Goal: Task Accomplishment & Management: Use online tool/utility

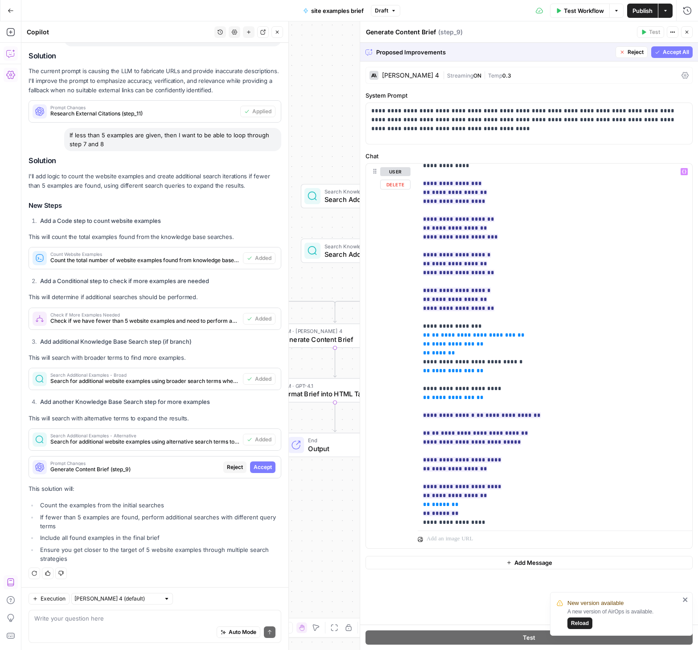
scroll to position [263, 0]
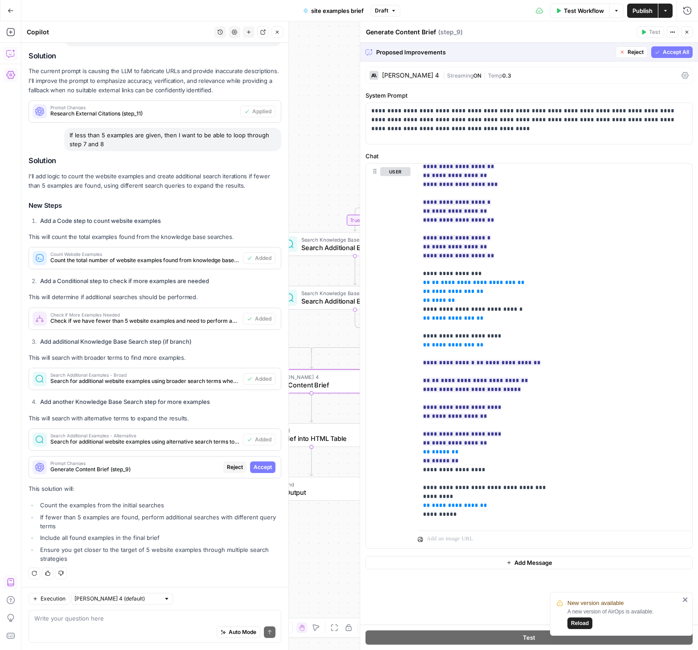
click at [259, 470] on span "Accept" at bounding box center [263, 467] width 18 height 8
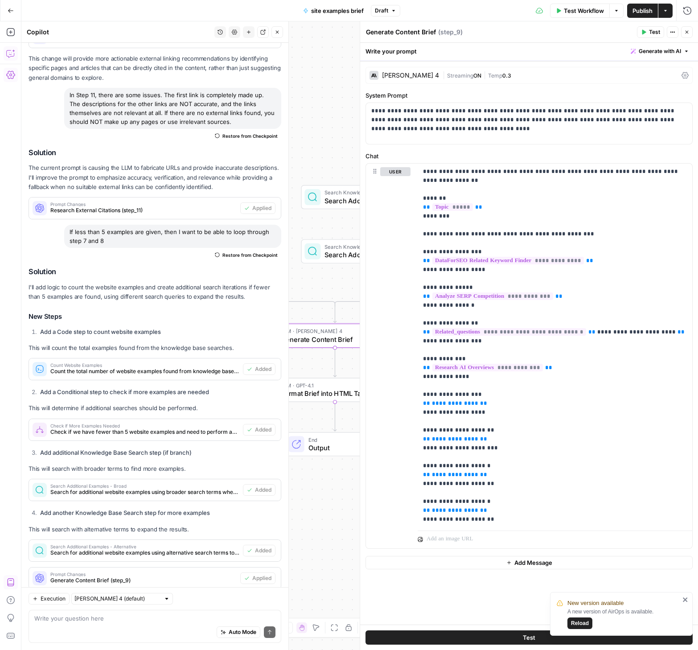
scroll to position [3060, 0]
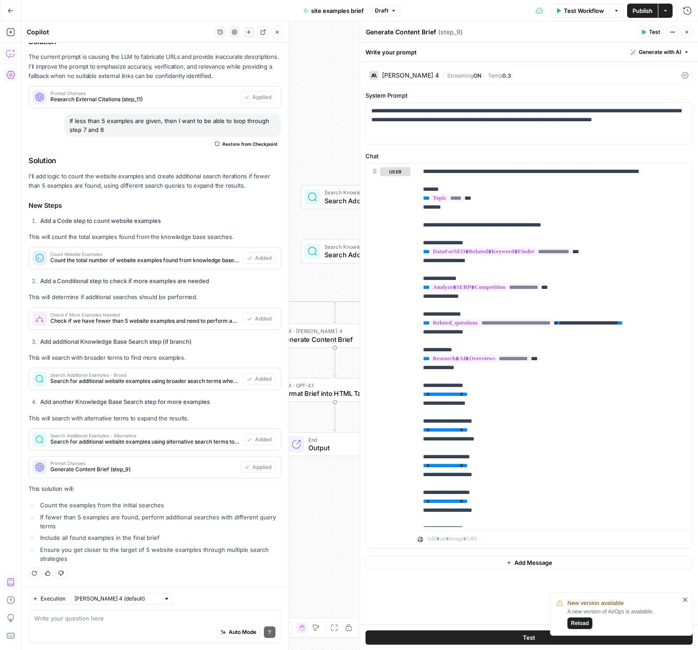
drag, startPoint x: 682, startPoint y: 31, endPoint x: 625, endPoint y: 210, distance: 187.6
click at [682, 31] on button "Close" at bounding box center [687, 32] width 12 height 12
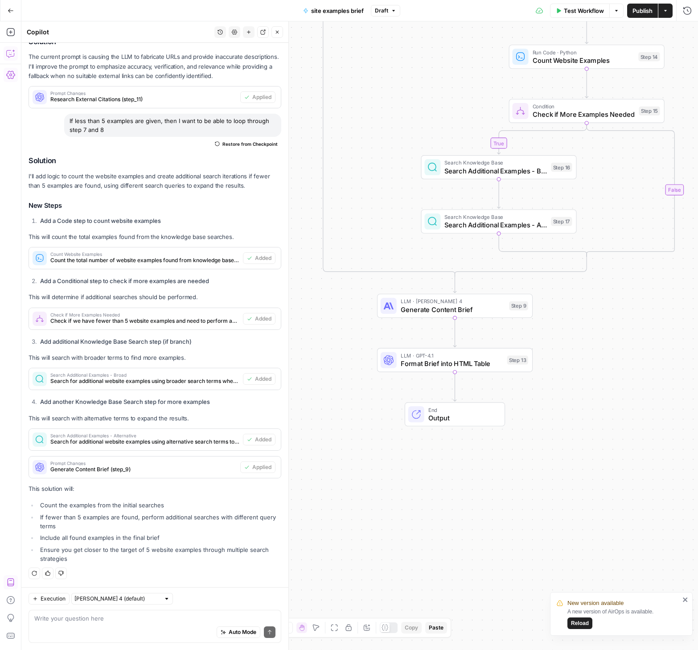
drag, startPoint x: 582, startPoint y: 313, endPoint x: 702, endPoint y: 283, distance: 123.6
click at [698, 283] on html "New version available A new version of AirOps is available. Reload Webflow New …" at bounding box center [349, 325] width 698 height 650
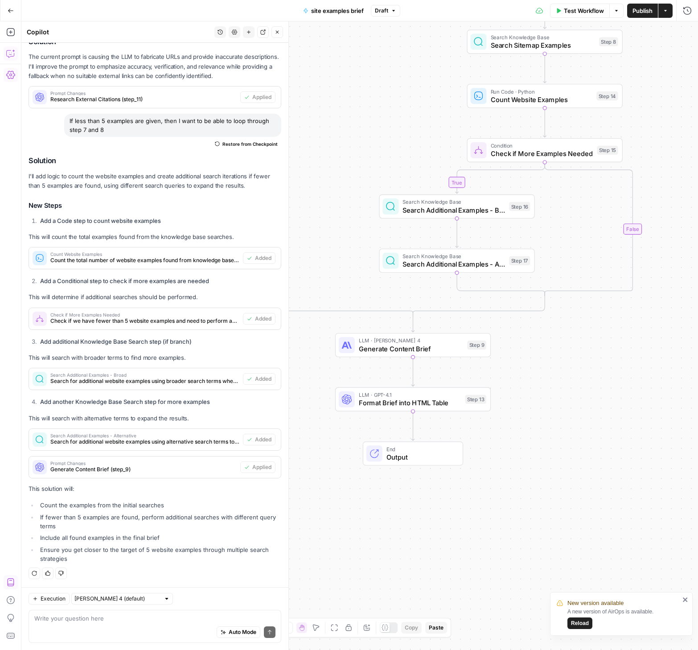
drag, startPoint x: 575, startPoint y: 321, endPoint x: 552, endPoint y: 362, distance: 47.3
click at [542, 367] on div "true false true false Workflow Set Inputs Inputs SEO Research DataForSEO Relate…" at bounding box center [359, 335] width 677 height 628
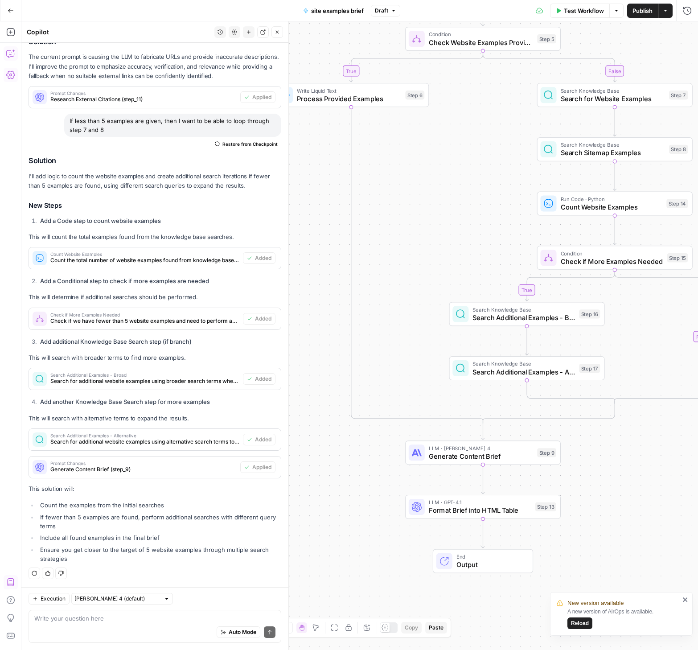
drag, startPoint x: 588, startPoint y: 394, endPoint x: 661, endPoint y: 456, distance: 95.5
click at [661, 456] on div "true false true false Workflow Set Inputs Inputs SEO Research DataForSEO Relate…" at bounding box center [359, 335] width 677 height 628
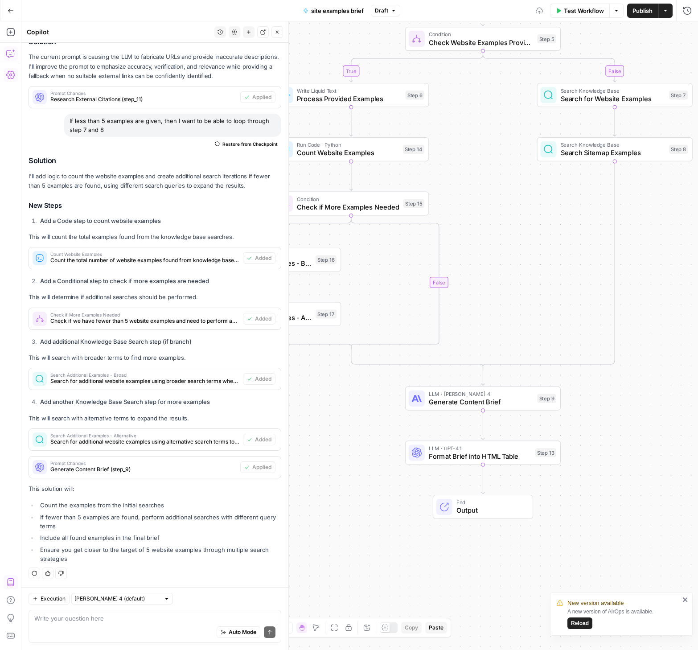
click at [497, 234] on div "true false true false Workflow Set Inputs Inputs SEO Research DataForSEO Relate…" at bounding box center [359, 335] width 677 height 628
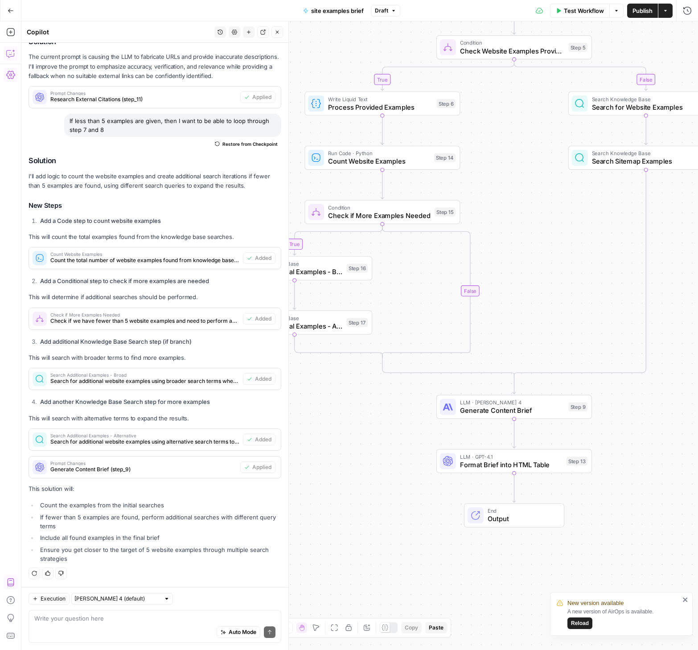
drag, startPoint x: 514, startPoint y: 328, endPoint x: 546, endPoint y: 337, distance: 32.3
click at [546, 337] on div "true false true false Workflow Set Inputs Inputs SEO Research DataForSEO Relate…" at bounding box center [359, 335] width 677 height 628
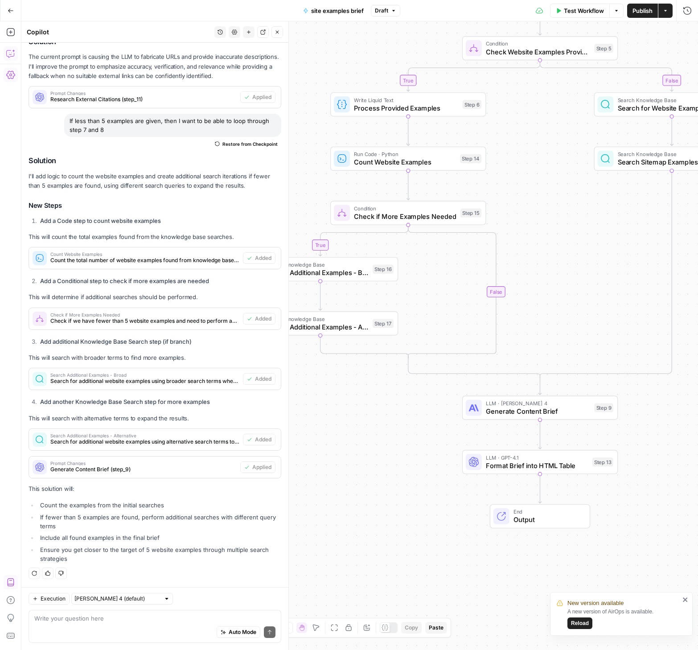
drag, startPoint x: 363, startPoint y: 562, endPoint x: 367, endPoint y: 575, distance: 13.4
click at [388, 563] on div "true false true false Workflow Set Inputs Inputs SEO Research DataForSEO Relate…" at bounding box center [359, 335] width 677 height 628
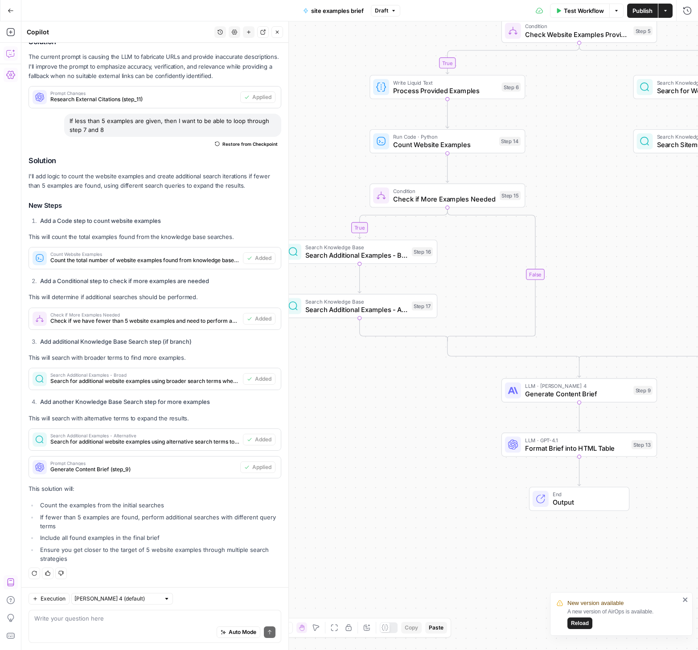
drag, startPoint x: 360, startPoint y: 583, endPoint x: 394, endPoint y: 559, distance: 41.6
click at [394, 559] on div "true false true false Workflow Set Inputs Inputs SEO Research DataForSEO Relate…" at bounding box center [359, 335] width 677 height 628
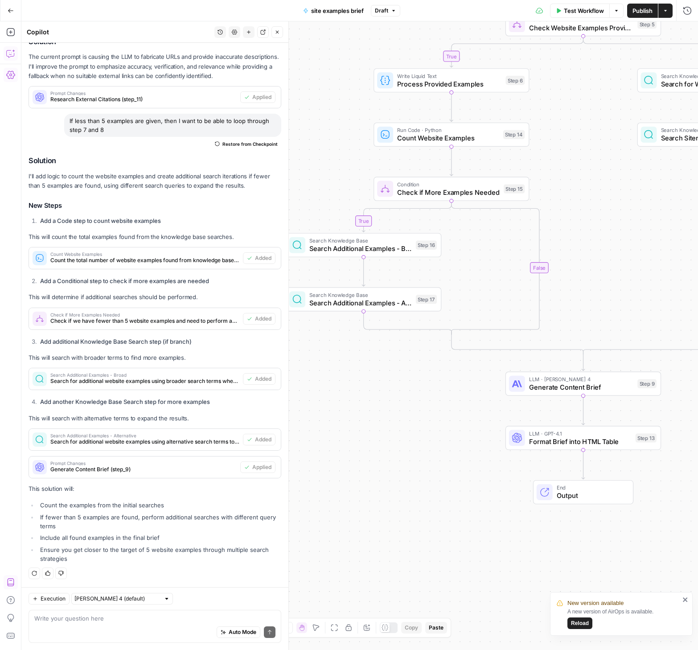
click at [275, 30] on icon "button" at bounding box center [277, 31] width 5 height 5
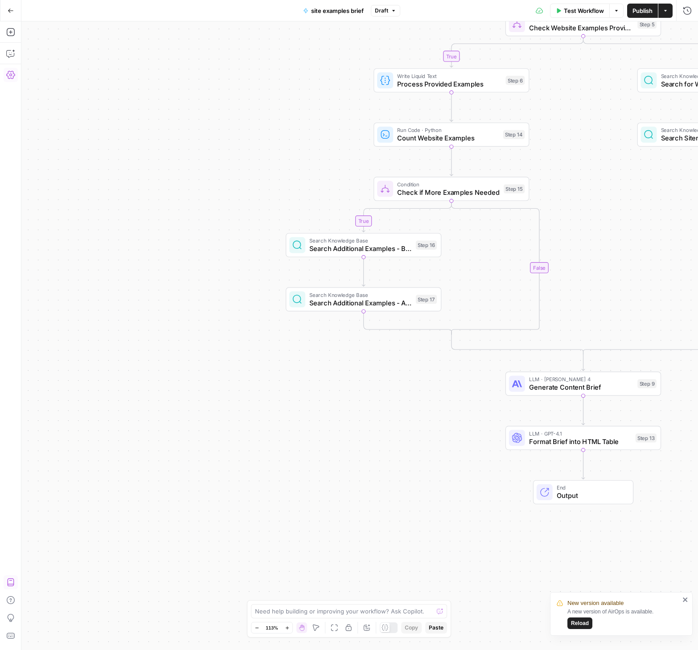
click at [259, 626] on button "Zoom Out" at bounding box center [256, 627] width 11 height 11
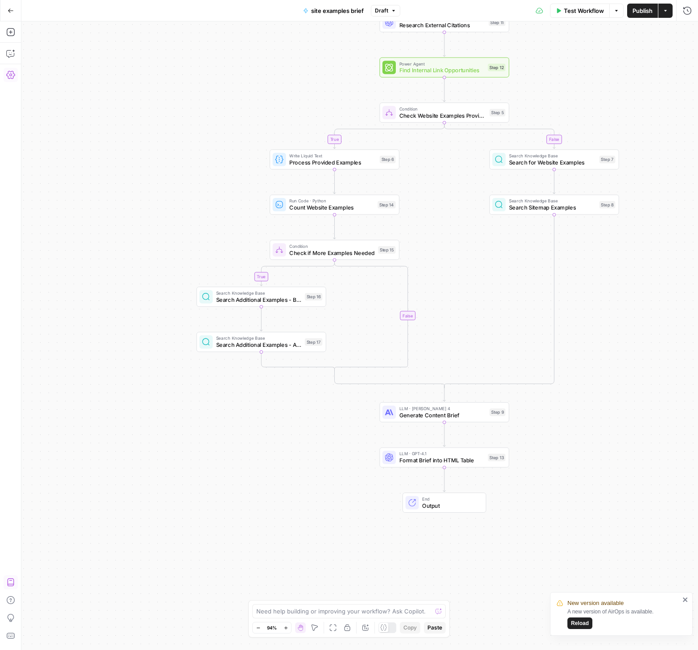
drag, startPoint x: 367, startPoint y: 545, endPoint x: 265, endPoint y: 581, distance: 108.0
click at [265, 581] on div "true false true false Workflow Set Inputs Inputs SEO Research DataForSEO Relate…" at bounding box center [359, 335] width 677 height 628
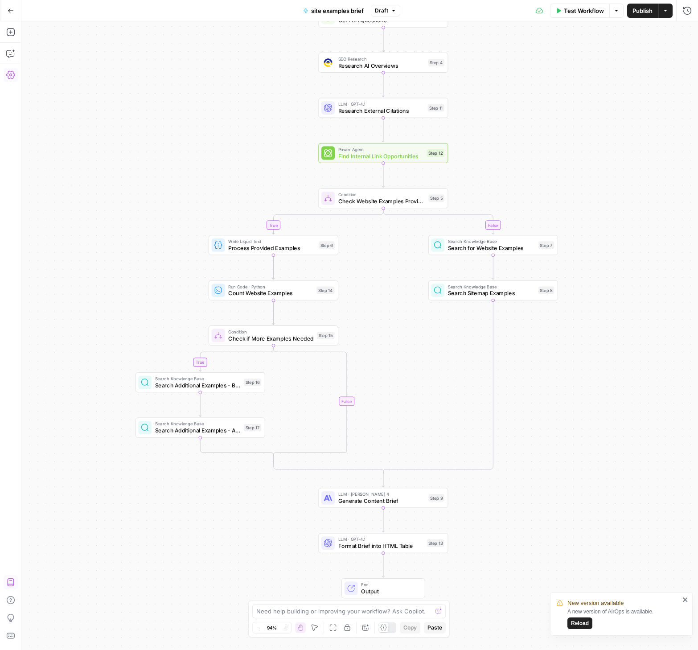
drag, startPoint x: 605, startPoint y: 360, endPoint x: 560, endPoint y: 457, distance: 107.3
click at [558, 460] on div "true false true false Workflow Set Inputs Inputs SEO Research DataForSEO Relate…" at bounding box center [359, 335] width 677 height 628
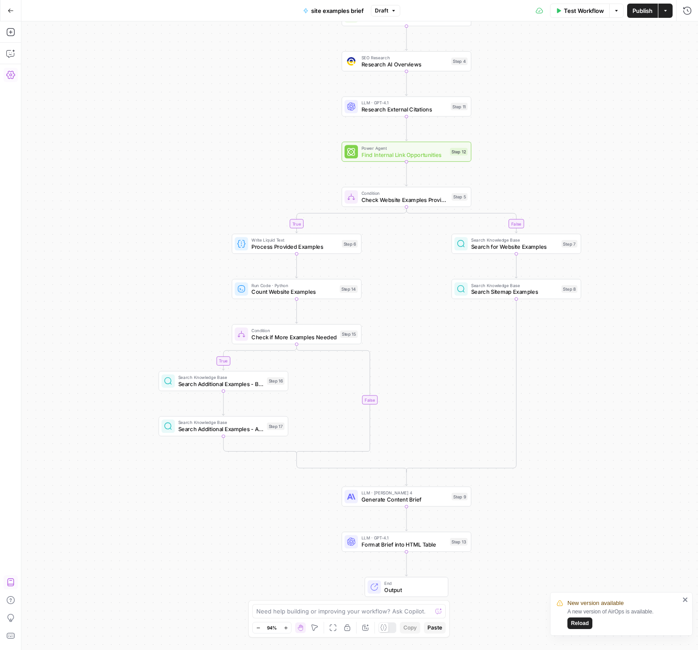
drag, startPoint x: 557, startPoint y: 349, endPoint x: 581, endPoint y: 338, distance: 26.3
click at [581, 338] on div "true false true false Workflow Set Inputs Inputs SEO Research DataForSEO Relate…" at bounding box center [359, 335] width 677 height 628
click at [11, 53] on icon "button" at bounding box center [10, 53] width 9 height 9
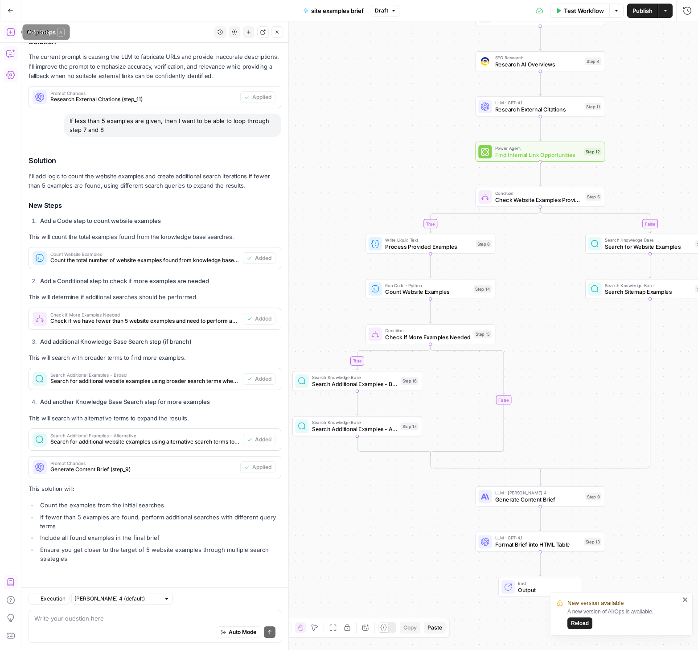
click at [12, 34] on icon "button" at bounding box center [10, 32] width 9 height 9
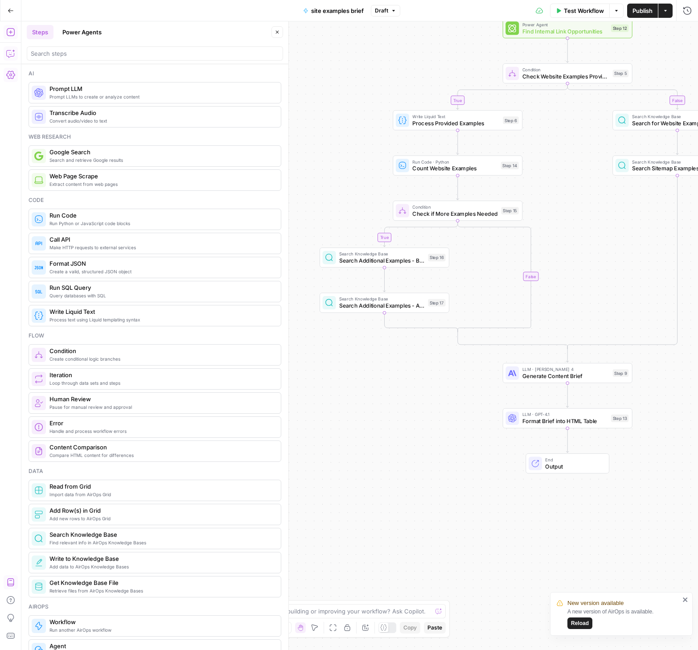
drag, startPoint x: 453, startPoint y: 506, endPoint x: 480, endPoint y: 383, distance: 126.4
click at [480, 383] on div "true false true false Workflow Set Inputs Inputs SEO Research DataForSEO Relate…" at bounding box center [359, 335] width 677 height 628
click at [589, 624] on button "Reload" at bounding box center [579, 623] width 25 height 12
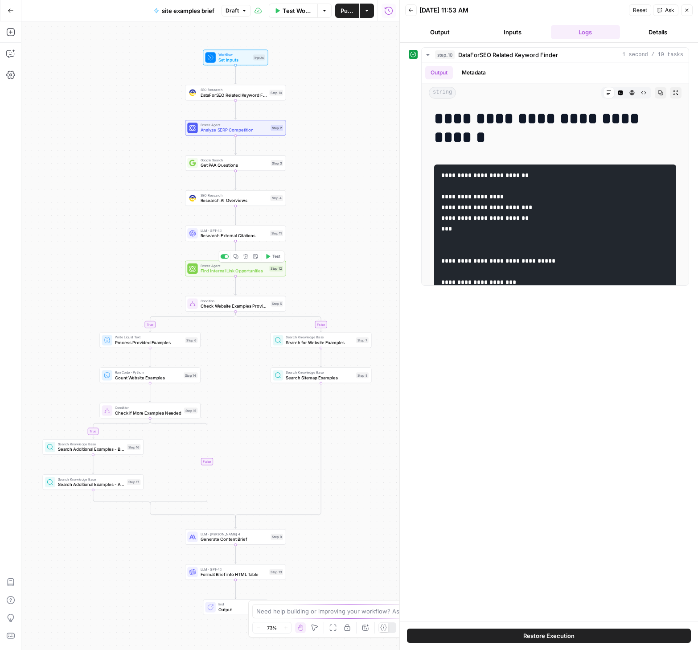
click at [227, 271] on span "Find Internal Link Opportunities" at bounding box center [234, 270] width 66 height 7
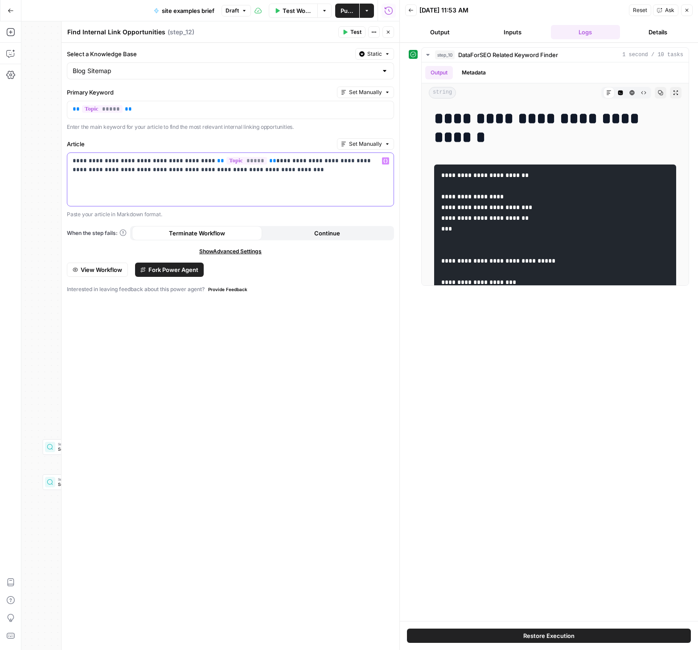
click at [230, 170] on p "**********" at bounding box center [231, 165] width 316 height 18
click at [685, 9] on icon "button" at bounding box center [686, 10] width 5 height 5
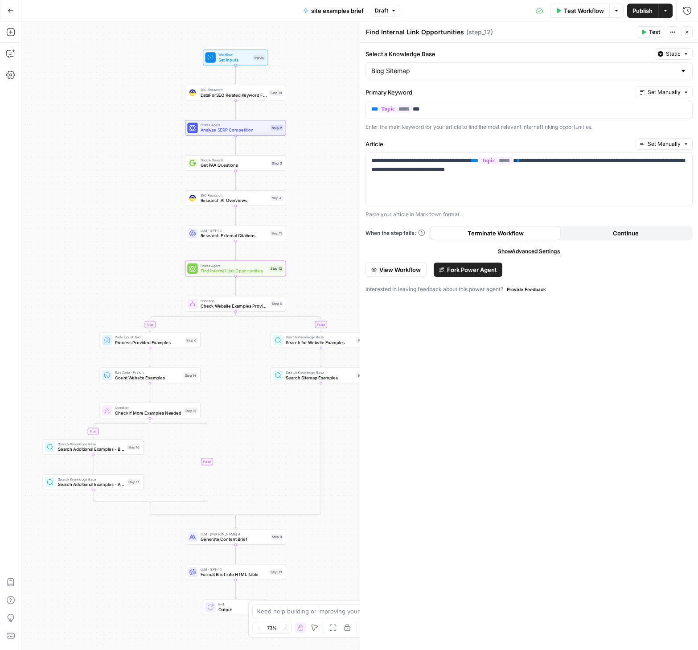
click at [656, 34] on span "Test" at bounding box center [654, 32] width 11 height 8
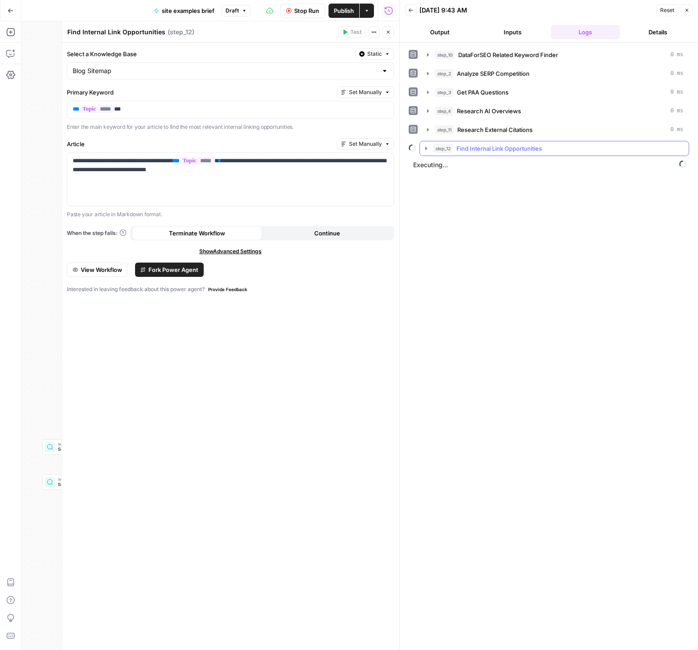
click at [427, 148] on icon "button" at bounding box center [426, 148] width 2 height 3
click at [446, 166] on icon "button" at bounding box center [446, 166] width 2 height 3
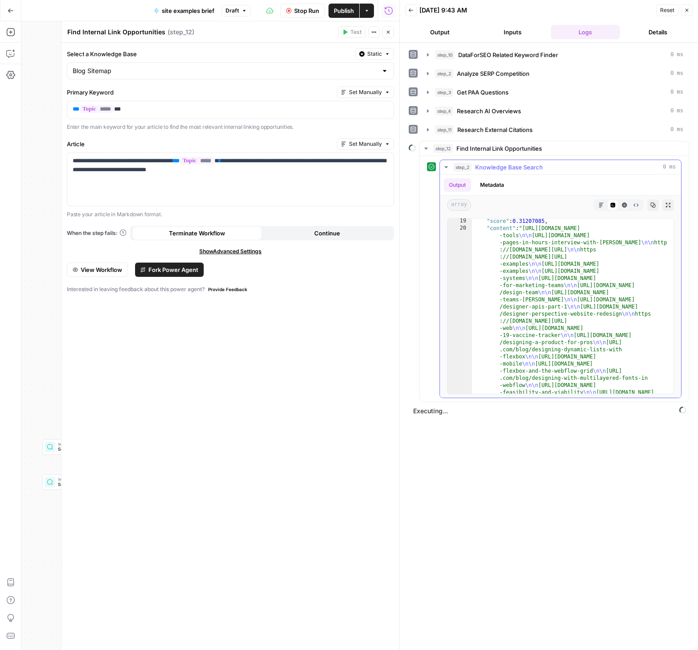
scroll to position [964, 0]
click at [497, 179] on button "Metadata" at bounding box center [492, 184] width 35 height 13
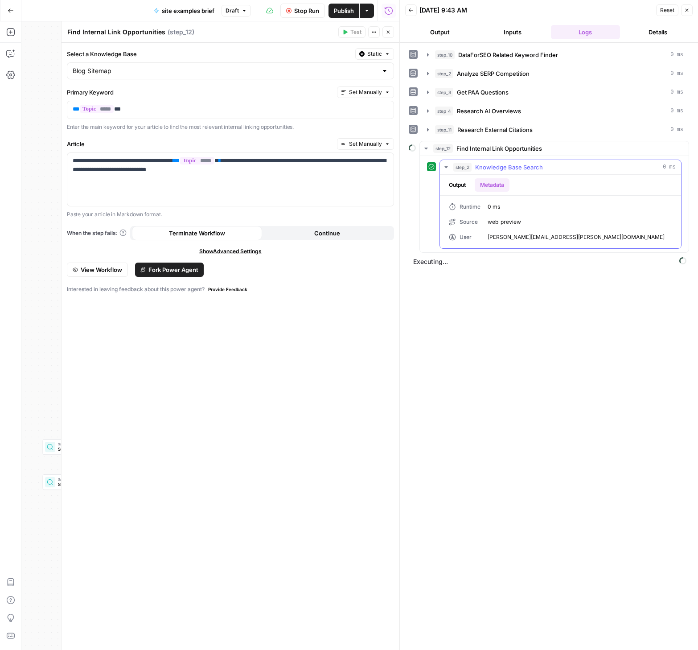
click at [457, 185] on button "Output" at bounding box center [457, 184] width 28 height 13
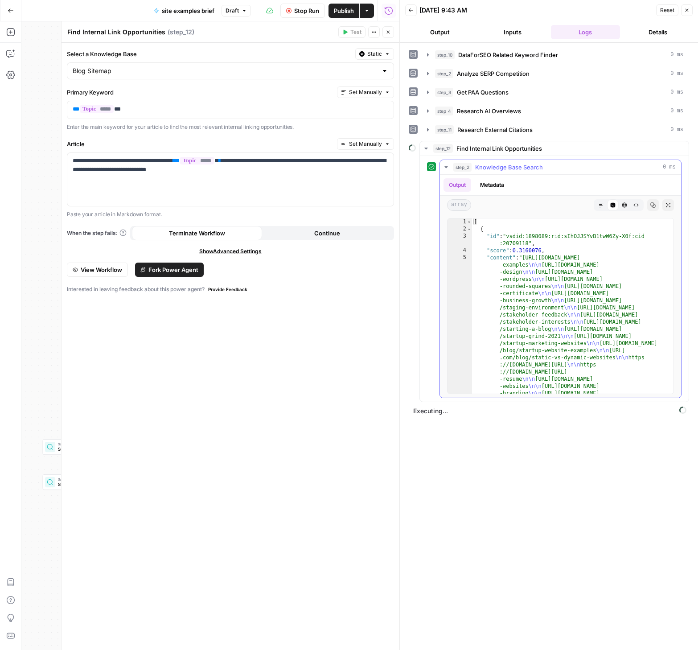
click at [604, 207] on icon "button" at bounding box center [601, 204] width 5 height 5
click at [619, 204] on button "HTML Viewer" at bounding box center [625, 205] width 12 height 12
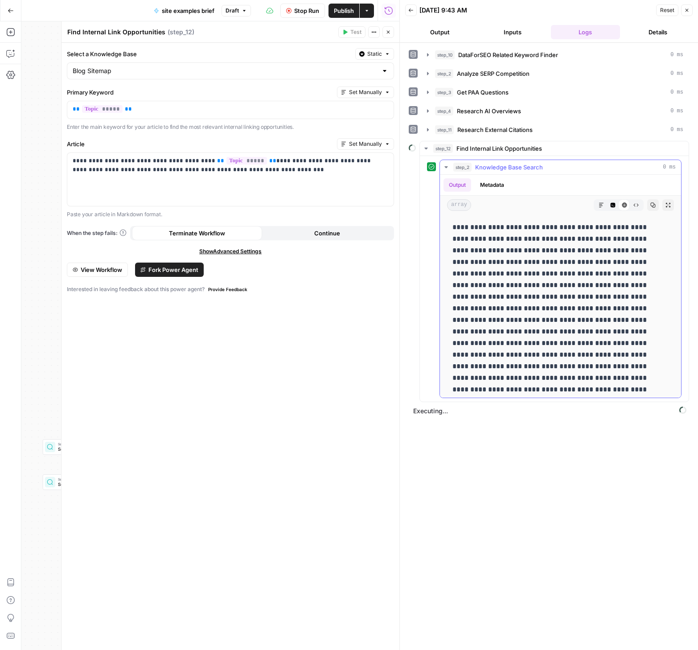
click at [598, 205] on button "Markdown" at bounding box center [601, 205] width 12 height 12
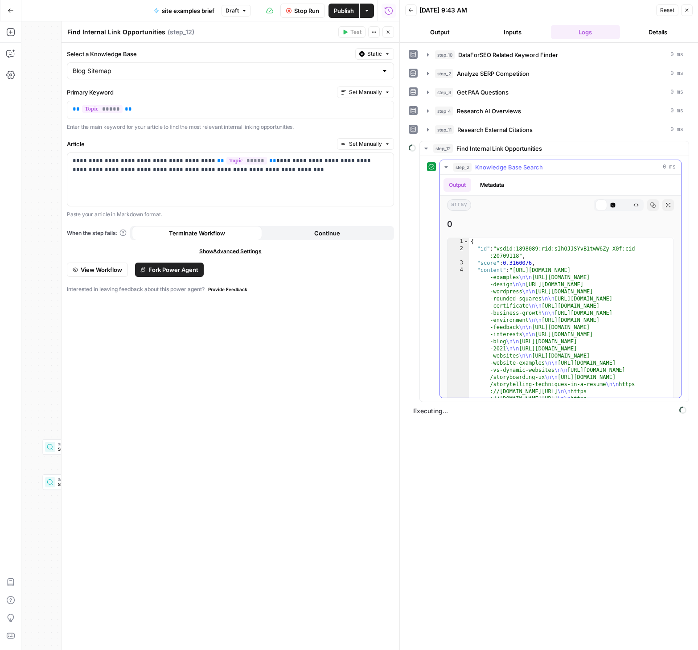
click at [611, 205] on icon "button" at bounding box center [613, 205] width 5 height 5
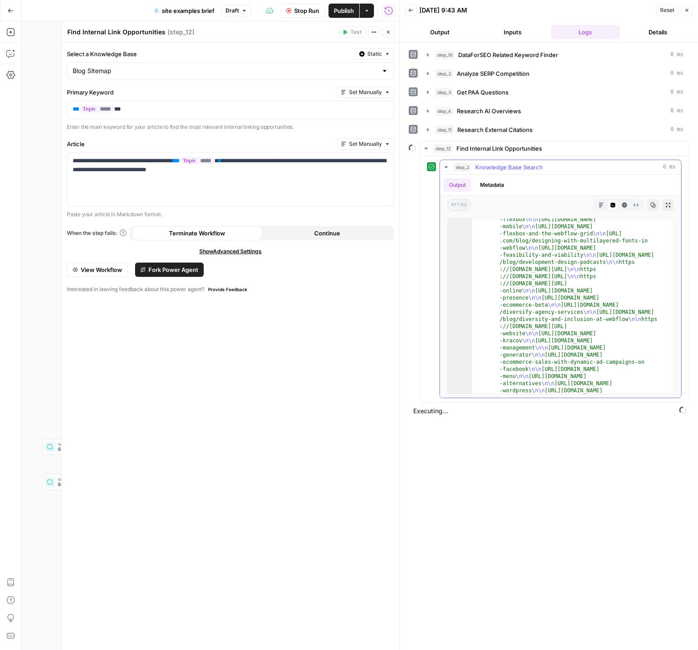
scroll to position [848, 0]
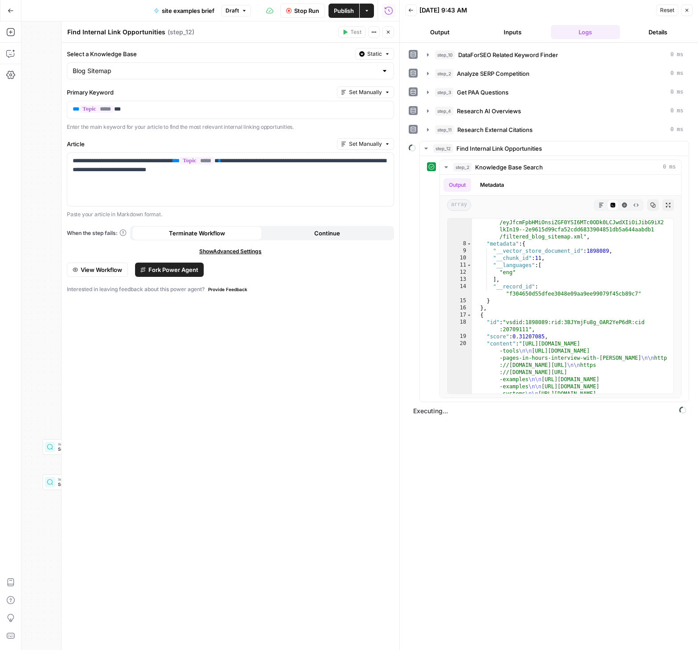
click at [309, 9] on div "Cancel the current test to test again." at bounding box center [352, 14] width 112 height 16
click at [291, 11] on button "Stop Run" at bounding box center [302, 11] width 45 height 14
click at [240, 164] on p "**********" at bounding box center [231, 165] width 316 height 18
click at [250, 159] on p "**********" at bounding box center [231, 165] width 316 height 18
click at [257, 160] on p "**********" at bounding box center [231, 165] width 316 height 18
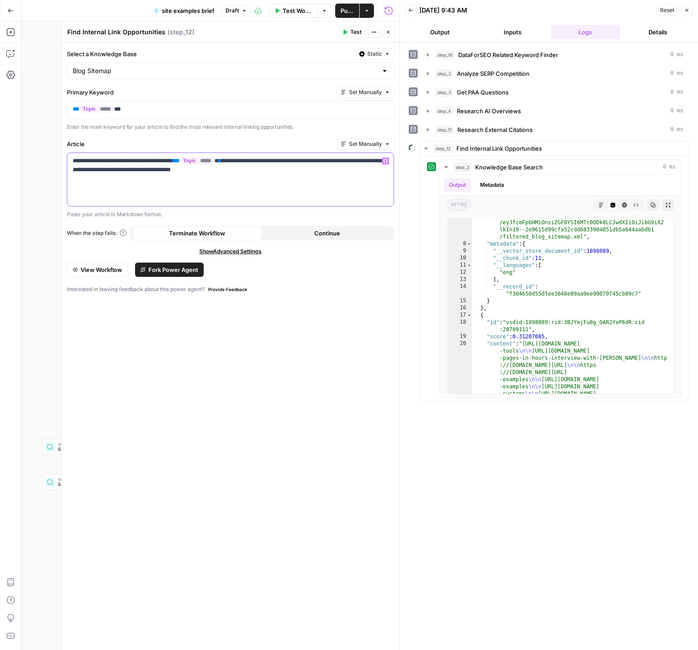
click at [186, 172] on p "**********" at bounding box center [231, 165] width 316 height 18
click at [280, 171] on p "**********" at bounding box center [231, 165] width 316 height 18
click at [351, 32] on span "Test" at bounding box center [355, 32] width 11 height 8
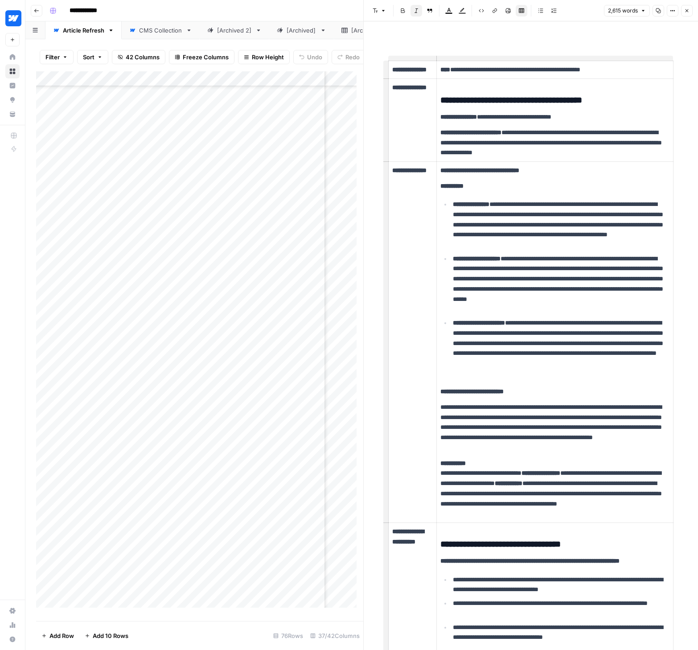
scroll to position [645, 1673]
click at [685, 9] on icon "button" at bounding box center [686, 10] width 5 height 5
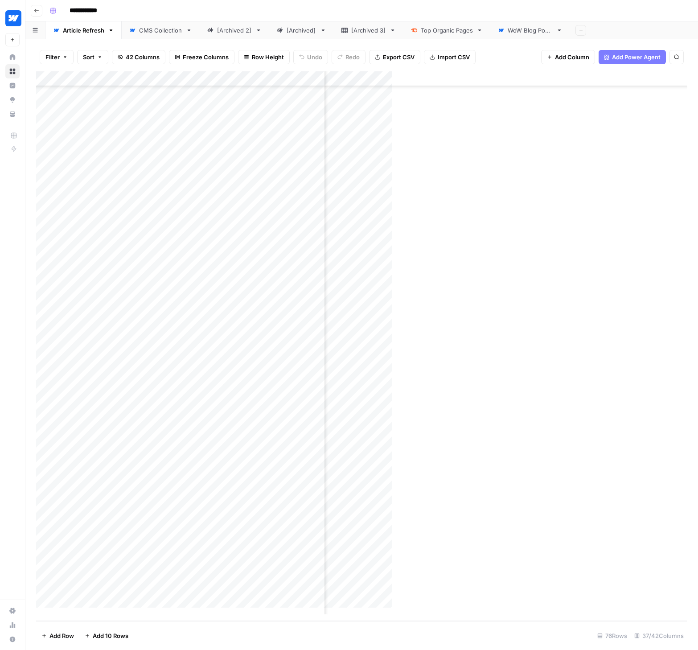
scroll to position [638, 1673]
click at [342, 14] on div "**********" at bounding box center [367, 11] width 643 height 14
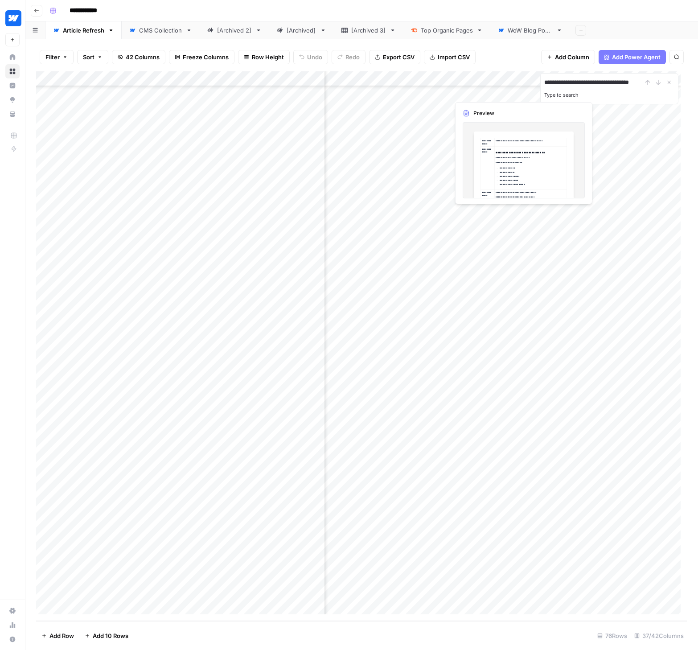
scroll to position [0, 0]
click at [657, 83] on div "**********" at bounding box center [609, 82] width 130 height 11
click at [636, 82] on input "**********" at bounding box center [593, 82] width 98 height 11
type input "**********"
click at [661, 82] on icon "Next Result" at bounding box center [658, 82] width 7 height 7
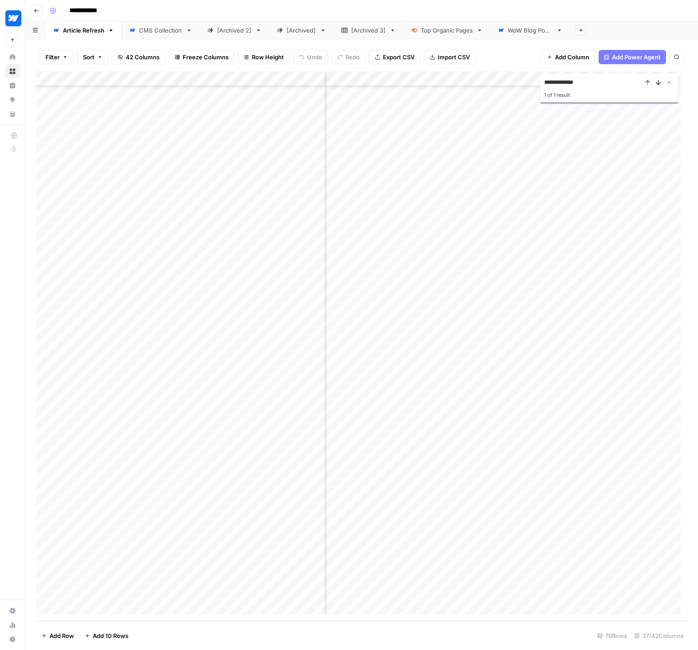
scroll to position [364, 207]
click at [670, 80] on icon "Close Search" at bounding box center [668, 82] width 7 height 7
click at [122, 608] on div "Add Column" at bounding box center [361, 346] width 651 height 550
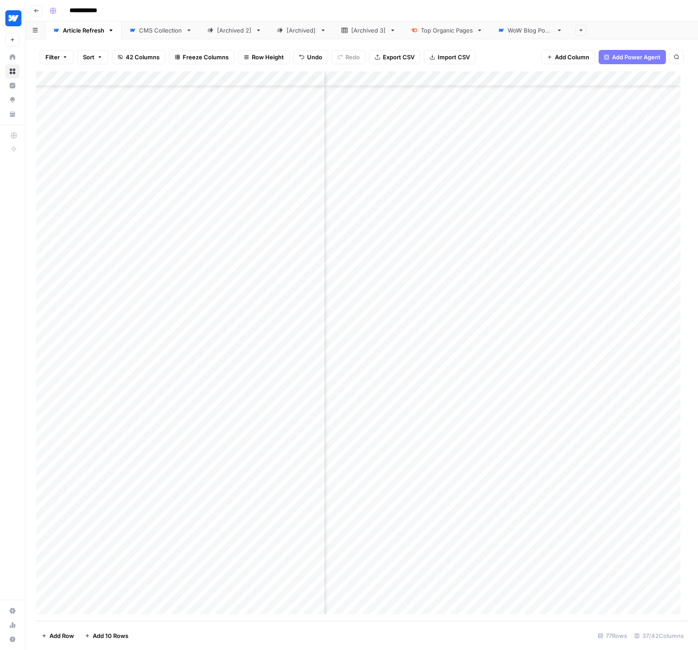
click at [131, 594] on div "Add Column" at bounding box center [361, 346] width 651 height 550
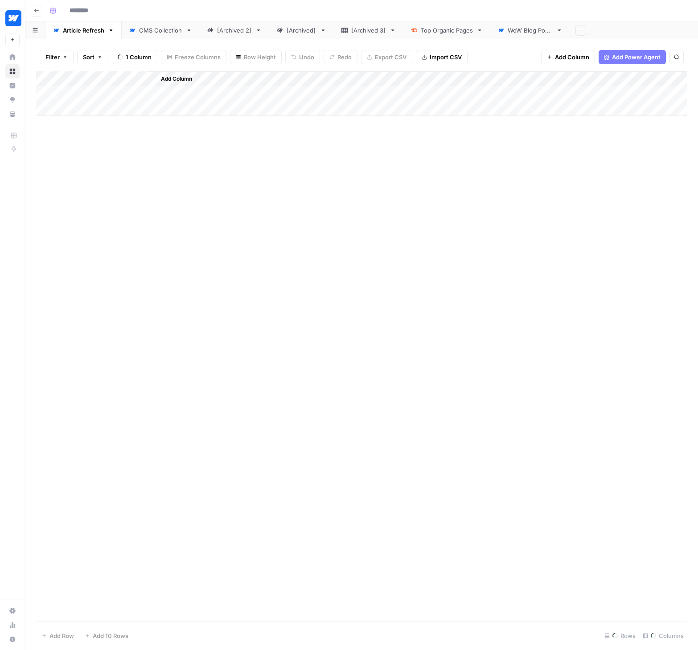
type input "**********"
click at [160, 591] on div "Add Column" at bounding box center [361, 346] width 651 height 550
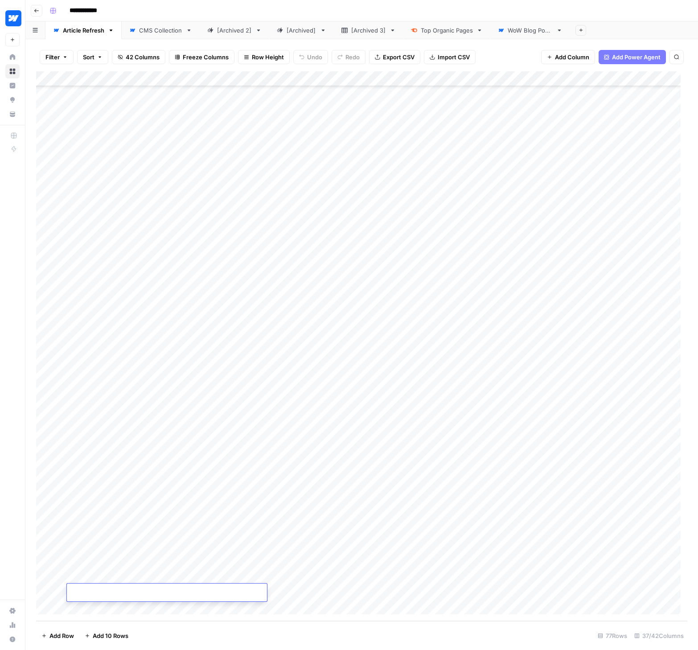
type input "**********"
click at [236, 633] on footer "Add Row Add 10 Rows 77 Rows 37/42 Columns" at bounding box center [361, 635] width 651 height 29
click at [298, 591] on div "Add Column" at bounding box center [361, 346] width 651 height 550
click at [304, 591] on div "Add Column" at bounding box center [361, 346] width 651 height 550
click at [303, 624] on button "Backlog" at bounding box center [294, 626] width 29 height 11
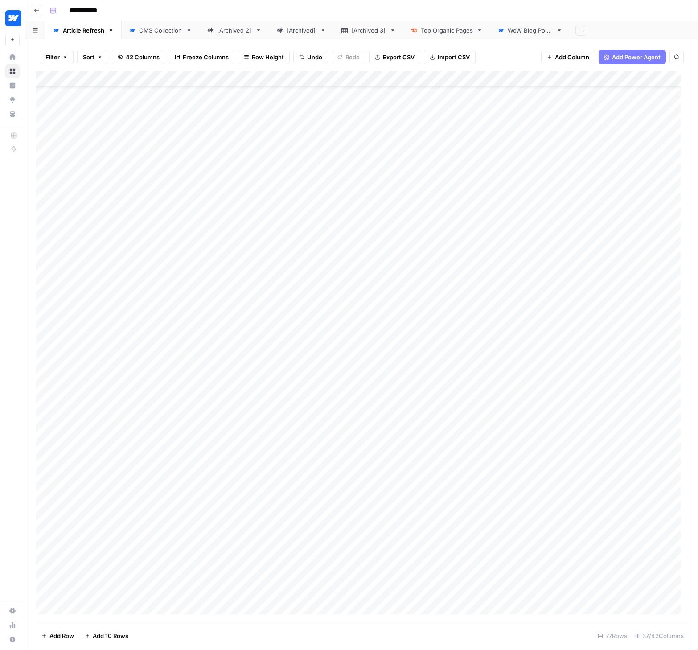
click at [371, 590] on div "Add Column" at bounding box center [361, 346] width 651 height 550
click at [454, 592] on div "Add Column" at bounding box center [361, 346] width 651 height 550
drag, startPoint x: 520, startPoint y: 31, endPoint x: 163, endPoint y: 31, distance: 357.5
click at [163, 31] on div "Article Refresh CMS Collection [Archived 2] [Archived] [Archived 3] Top Organic…" at bounding box center [361, 30] width 673 height 18
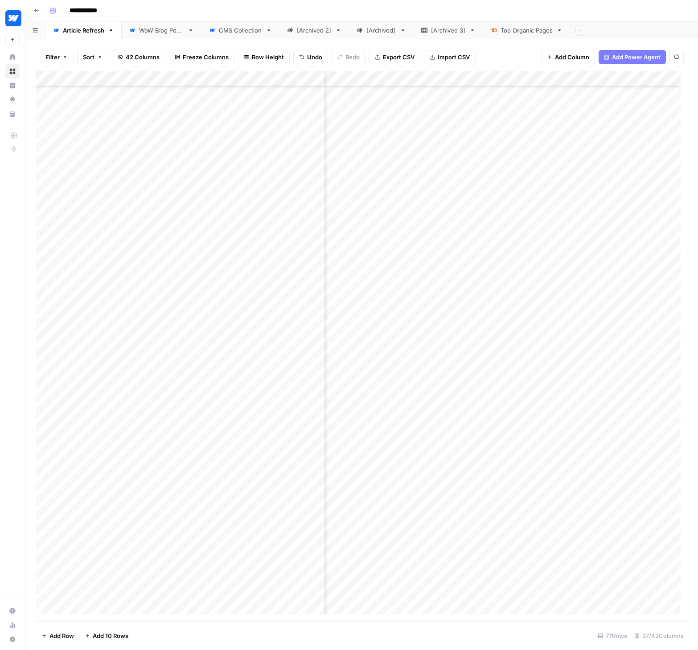
click at [270, 30] on icon at bounding box center [268, 30] width 3 height 2
click at [189, 29] on icon "button" at bounding box center [189, 30] width 3 height 2
click at [207, 46] on span "Rename Sheet" at bounding box center [224, 47] width 43 height 9
click at [184, 30] on link "**********" at bounding box center [161, 30] width 79 height 18
click at [182, 30] on input "**********" at bounding box center [161, 31] width 44 height 12
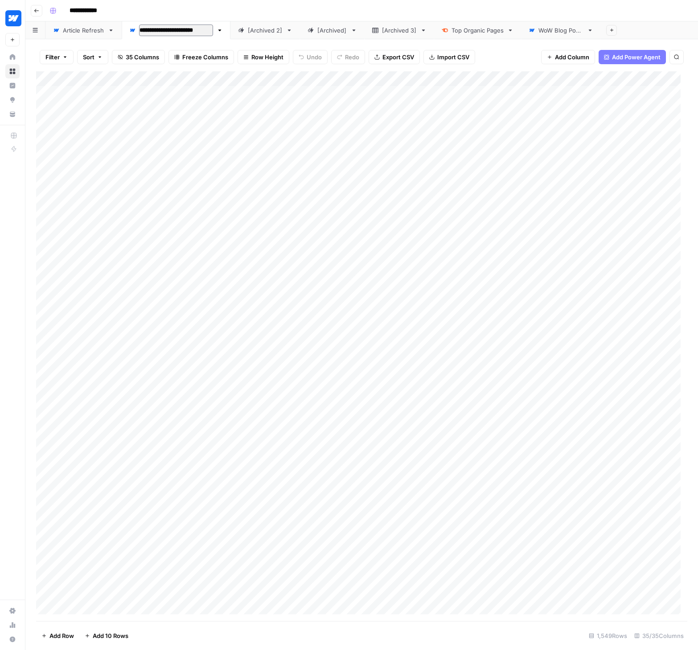
type input "**********"
click at [555, 27] on div "WoW Blog Posts" at bounding box center [561, 30] width 45 height 9
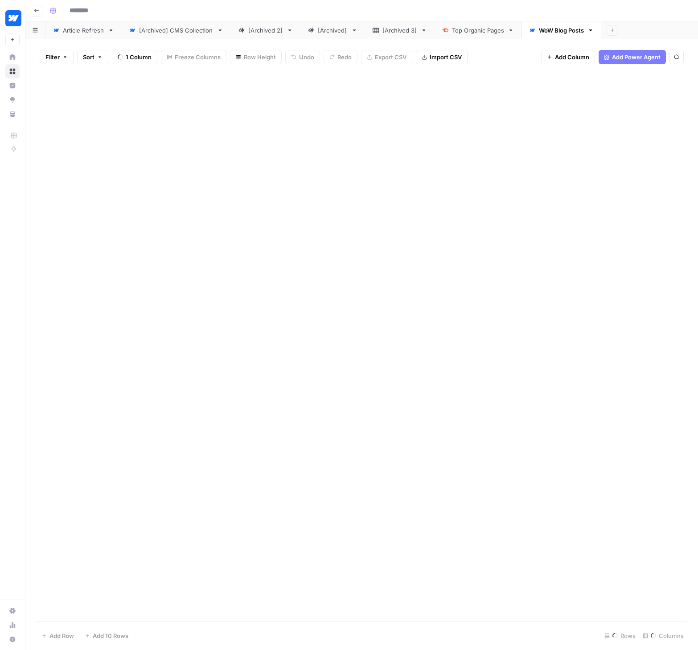
type input "**********"
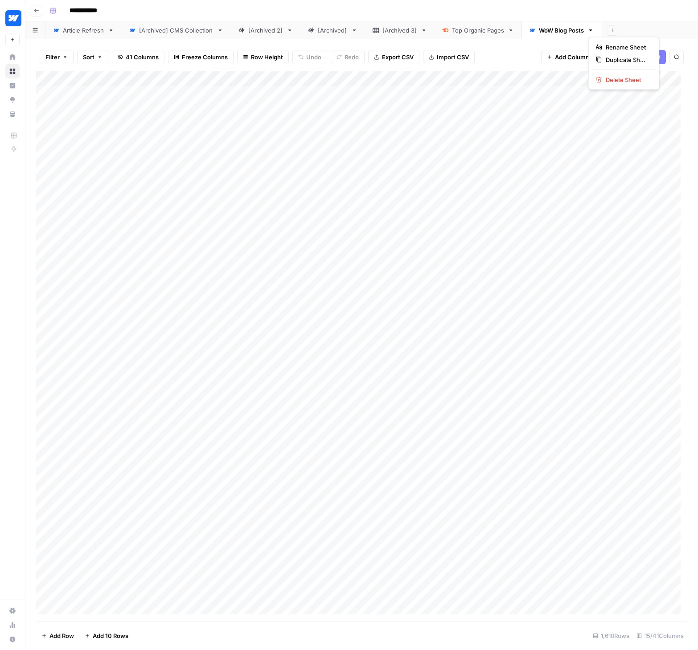
click at [593, 29] on icon "button" at bounding box center [590, 30] width 6 height 6
click at [566, 29] on div "WoW Blog Posts" at bounding box center [561, 30] width 45 height 9
drag, startPoint x: 556, startPoint y: 29, endPoint x: 168, endPoint y: 31, distance: 387.8
click at [168, 31] on div "Article Refresh [Archived] CMS Collection [Archived 2] [Archived] [Archived 3] …" at bounding box center [361, 30] width 673 height 18
click at [185, 7] on div "**********" at bounding box center [367, 11] width 643 height 14
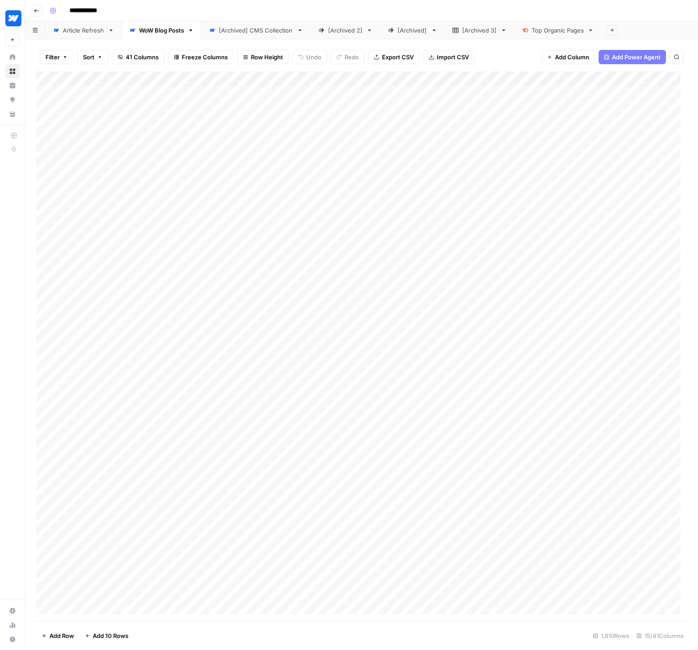
click at [84, 30] on div "Article Refresh" at bounding box center [83, 30] width 41 height 9
drag, startPoint x: 500, startPoint y: 30, endPoint x: 162, endPoint y: 32, distance: 337.4
click at [162, 32] on div "Article Refresh [Archived] CMS Collection [Archived 2] [Archived] [Archived 3] …" at bounding box center [361, 30] width 673 height 18
click at [472, 591] on div "Add Column" at bounding box center [361, 346] width 651 height 550
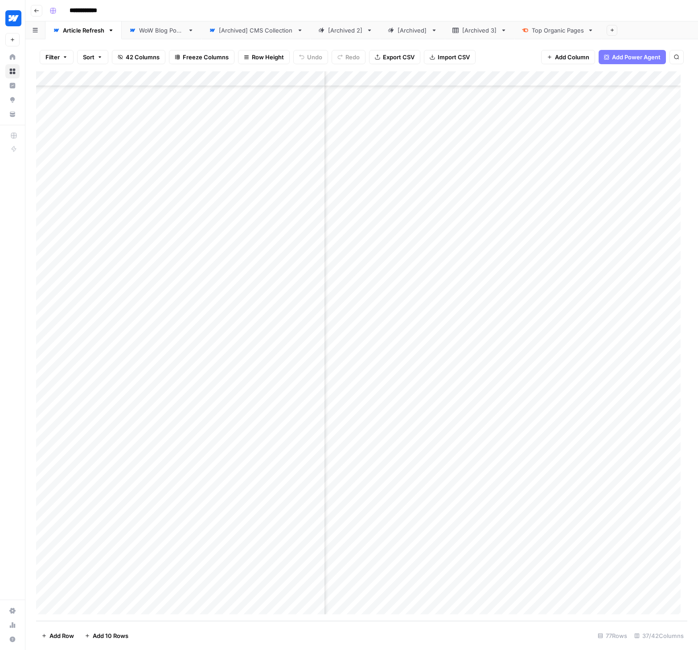
scroll to position [653, 1515]
click at [438, 591] on div "Add Column" at bounding box center [361, 346] width 651 height 550
click at [444, 591] on div "Add Column" at bounding box center [361, 346] width 651 height 550
click at [448, 639] on button "medium" at bounding box center [452, 642] width 30 height 11
click at [552, 591] on div "Add Column" at bounding box center [361, 346] width 651 height 550
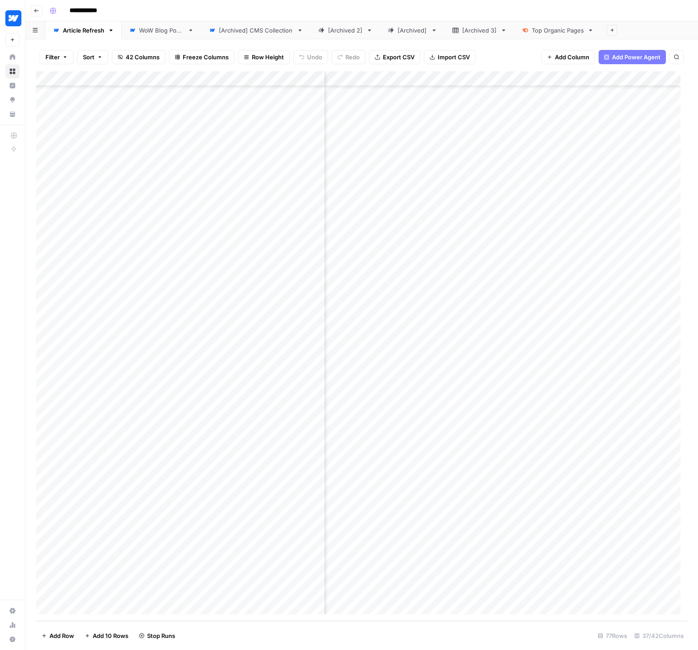
scroll to position [653, 1805]
